Goal: Task Accomplishment & Management: Use online tool/utility

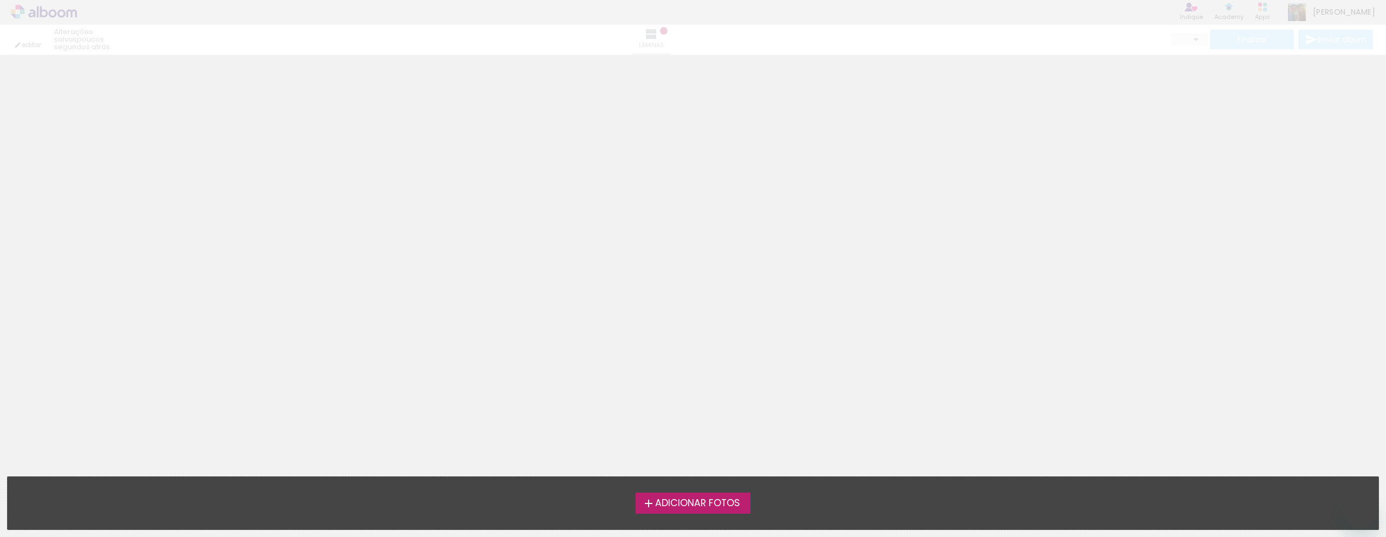
type input "0"
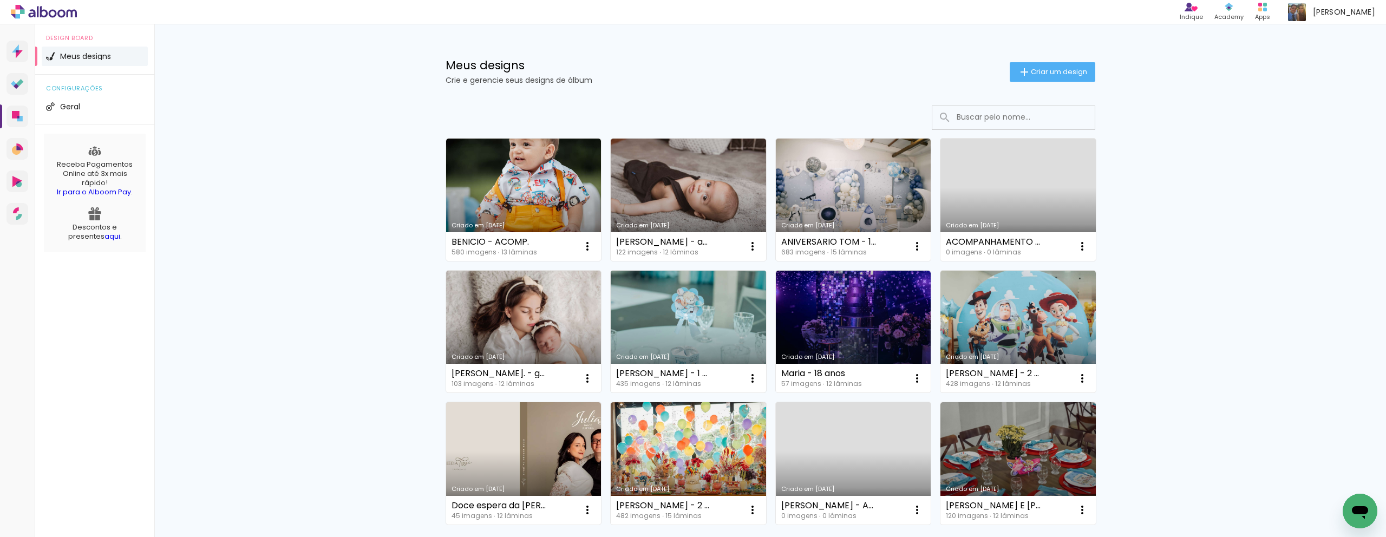
click at [656, 344] on link "Criado em [DATE]" at bounding box center [688, 332] width 155 height 122
